Goal: Information Seeking & Learning: Find specific fact

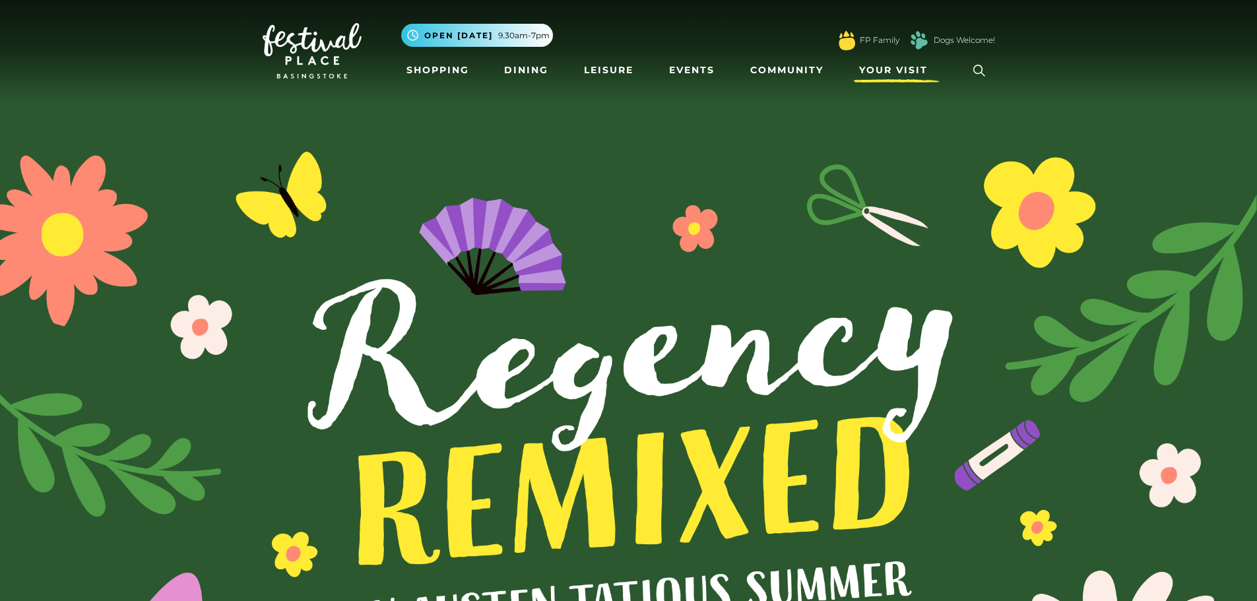
click at [920, 71] on span "Your Visit" at bounding box center [893, 70] width 69 height 14
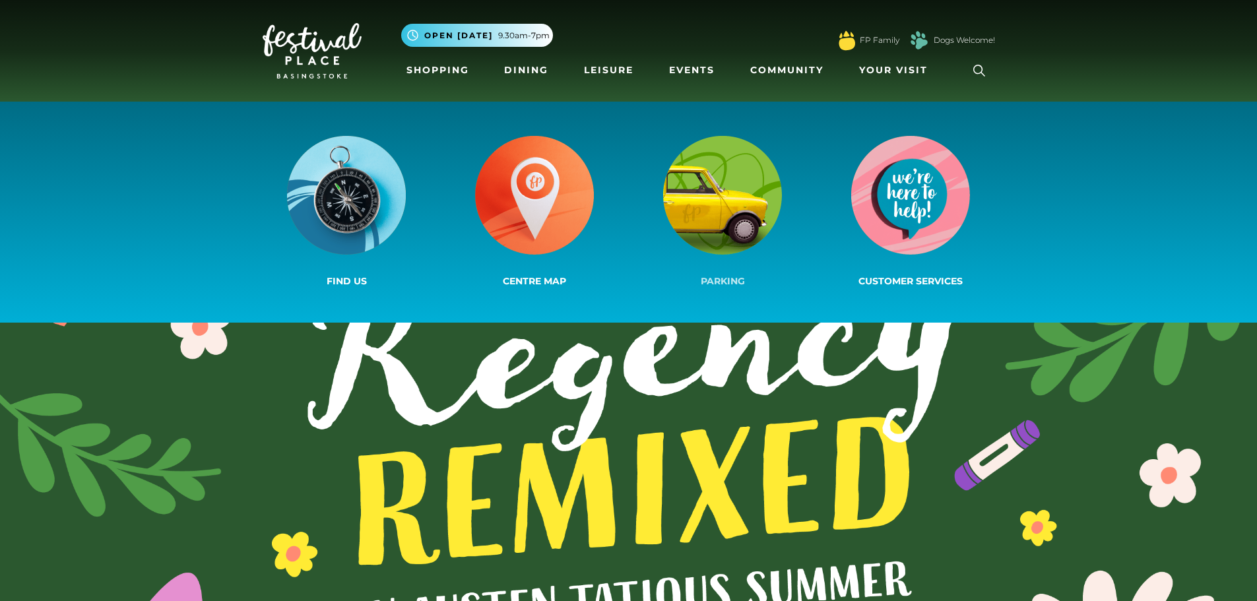
click at [759, 201] on img at bounding box center [722, 195] width 119 height 119
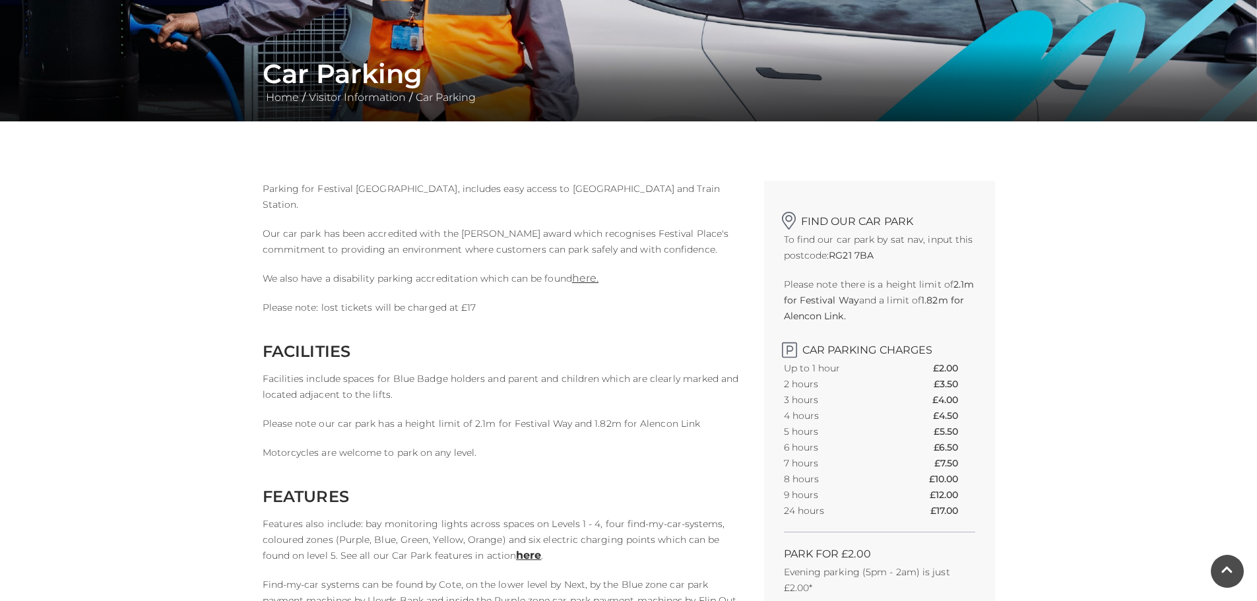
scroll to position [264, 0]
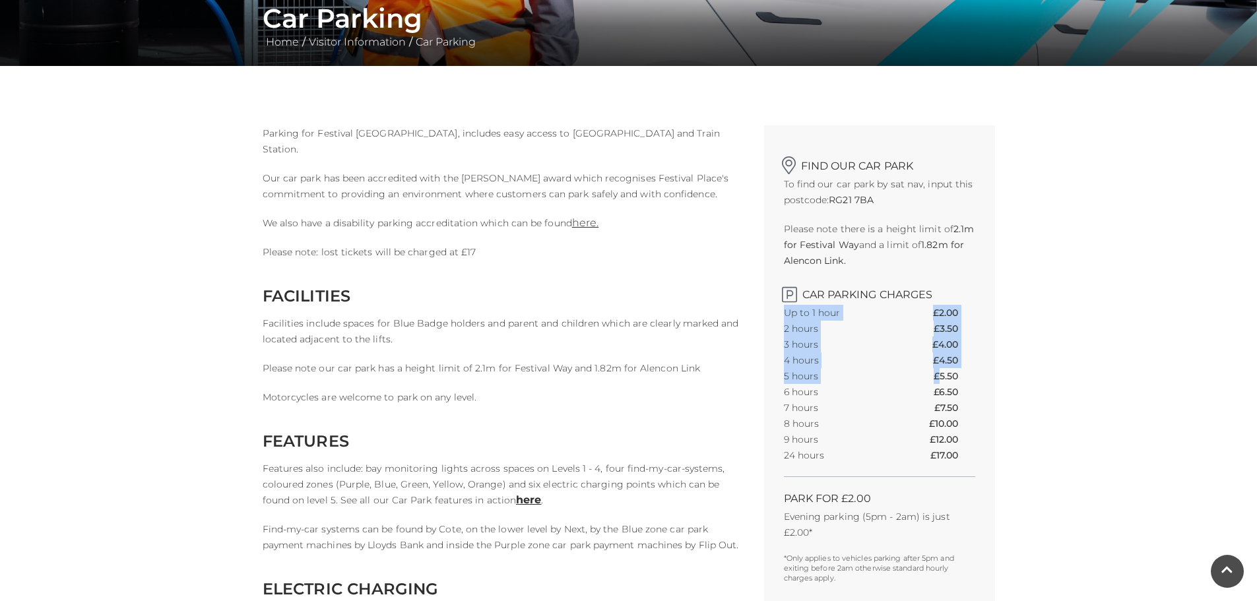
drag, startPoint x: 788, startPoint y: 376, endPoint x: 938, endPoint y: 377, distance: 149.7
click at [938, 377] on div "Find our car park To find our car park by sat nav, input this postcode: RG21 7B…" at bounding box center [879, 367] width 231 height 484
click at [949, 377] on th "£5.50" at bounding box center [953, 376] width 41 height 16
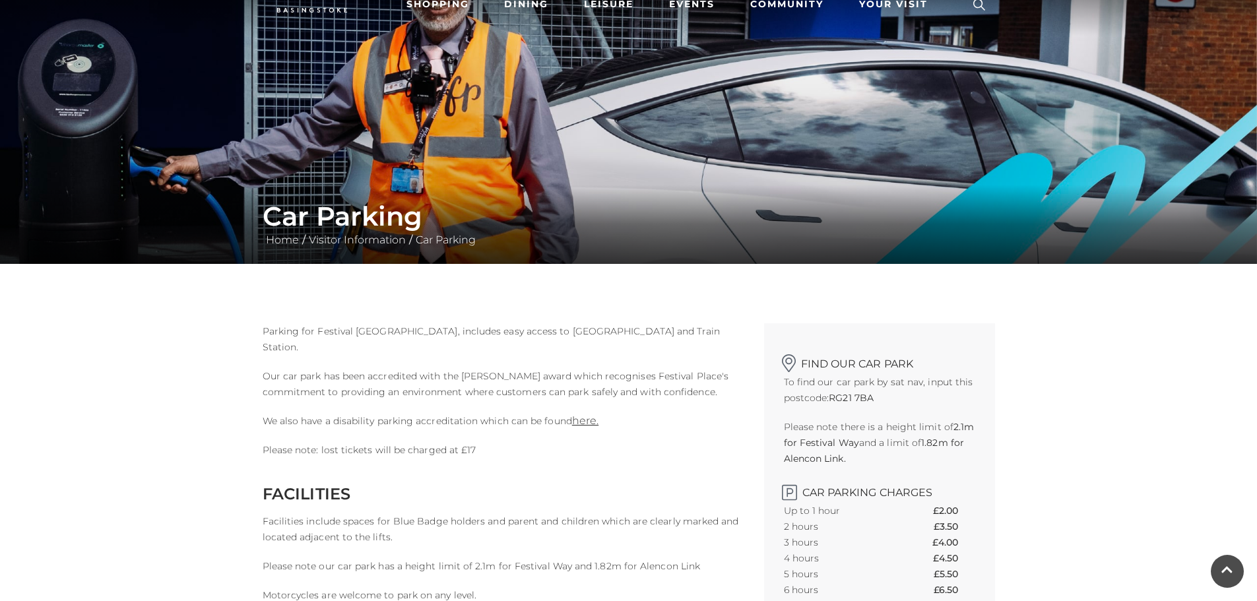
scroll to position [0, 0]
